Goal: Transaction & Acquisition: Purchase product/service

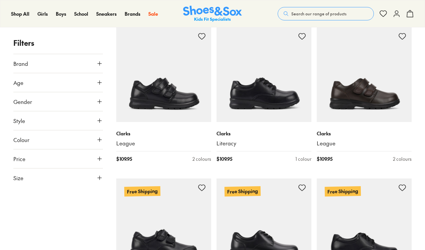
scroll to position [128, 0]
click at [44, 86] on button "Age" at bounding box center [58, 82] width 90 height 19
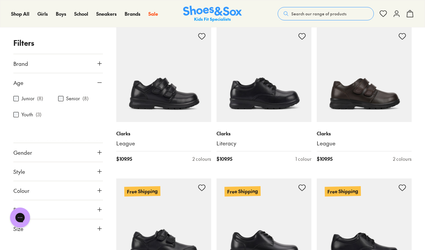
scroll to position [0, 0]
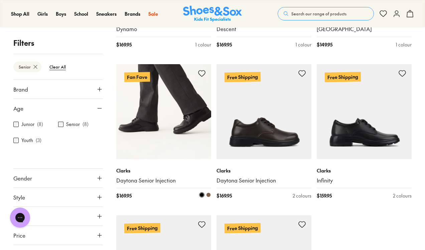
scroll to position [243, 0]
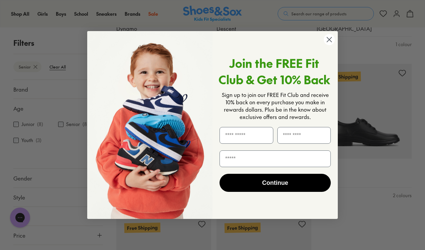
click at [329, 38] on circle "Close dialog" at bounding box center [329, 39] width 11 height 11
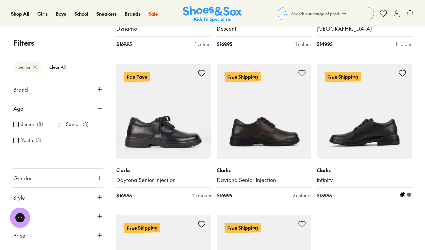
click at [367, 135] on img at bounding box center [364, 111] width 95 height 95
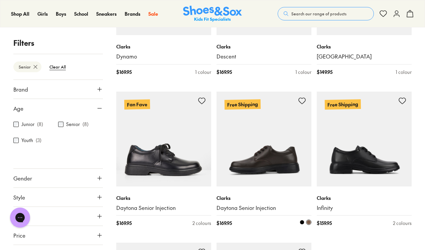
scroll to position [214, 0]
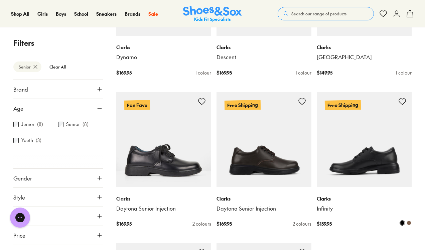
click at [346, 171] on img at bounding box center [364, 139] width 95 height 95
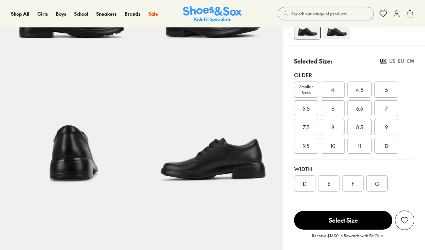
select select "*"
click at [328, 180] on div "E" at bounding box center [328, 183] width 21 height 16
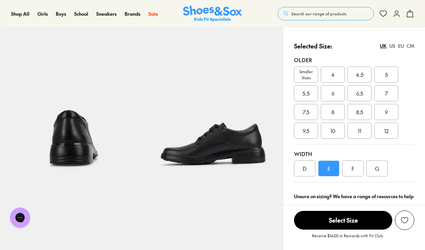
scroll to position [141, 0]
click at [358, 106] on div "8.5" at bounding box center [359, 112] width 24 height 16
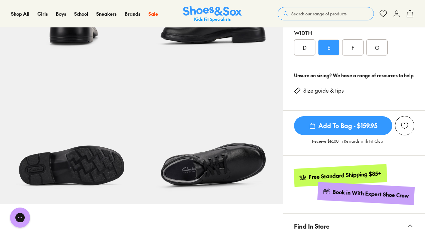
scroll to position [262, 0]
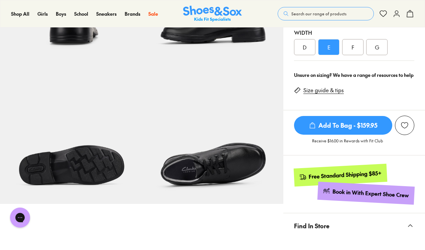
click at [348, 125] on span "Add To Bag - $159.95" at bounding box center [343, 125] width 98 height 19
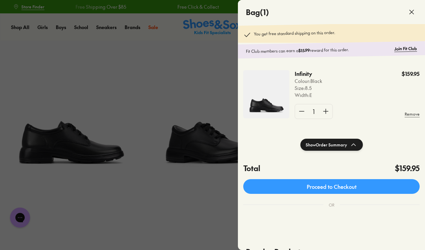
scroll to position [0, 0]
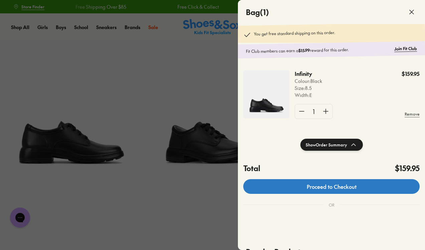
click at [290, 189] on link "Proceed to Checkout" at bounding box center [331, 186] width 176 height 15
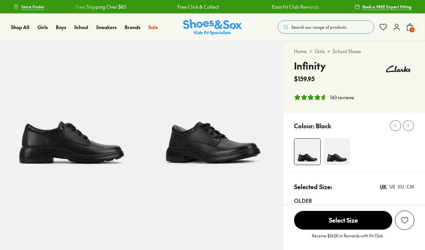
click at [361, 230] on span "6.5" at bounding box center [359, 234] width 7 height 8
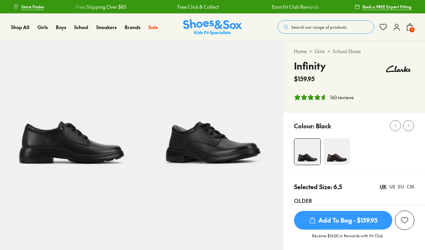
scroll to position [61, 0]
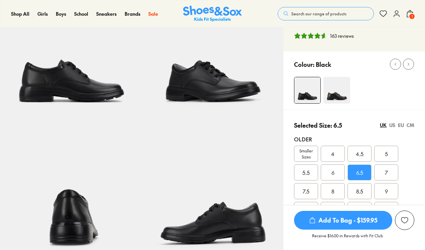
select select "*"
click at [361, 186] on div "8.5" at bounding box center [359, 191] width 24 height 16
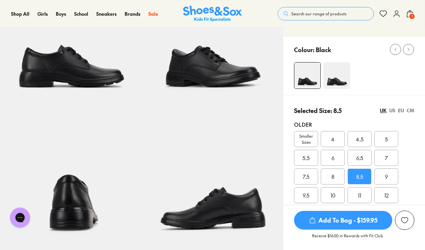
scroll to position [77, 0]
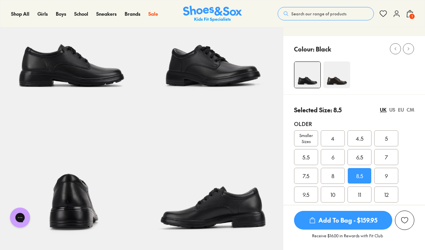
click at [393, 108] on div "US" at bounding box center [392, 109] width 6 height 7
click at [304, 177] on span "8.5" at bounding box center [306, 176] width 7 height 8
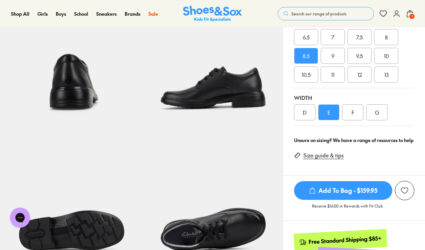
scroll to position [214, 0]
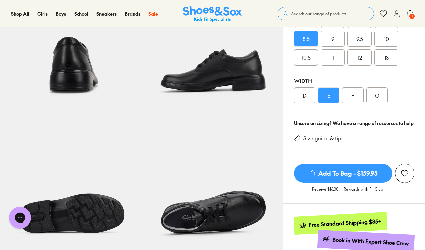
click at [22, 216] on icon "Open gorgias live chat" at bounding box center [19, 217] width 7 height 7
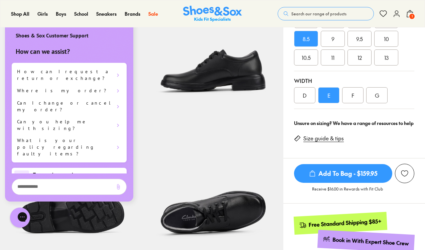
scroll to position [0, 0]
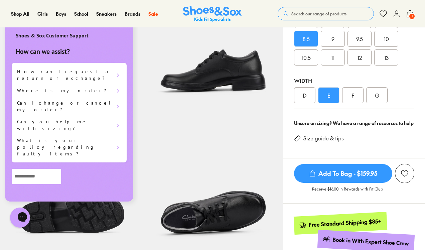
click at [58, 184] on textarea "live chat message input" at bounding box center [36, 176] width 49 height 15
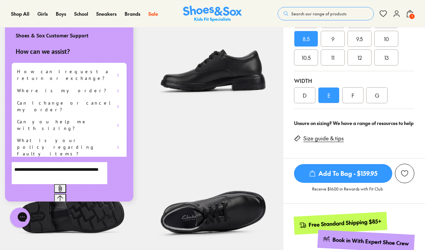
type textarea "**********"
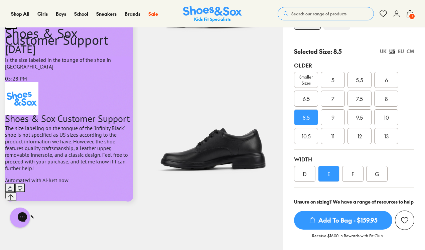
scroll to position [136, 0]
